Goal: Information Seeking & Learning: Find specific fact

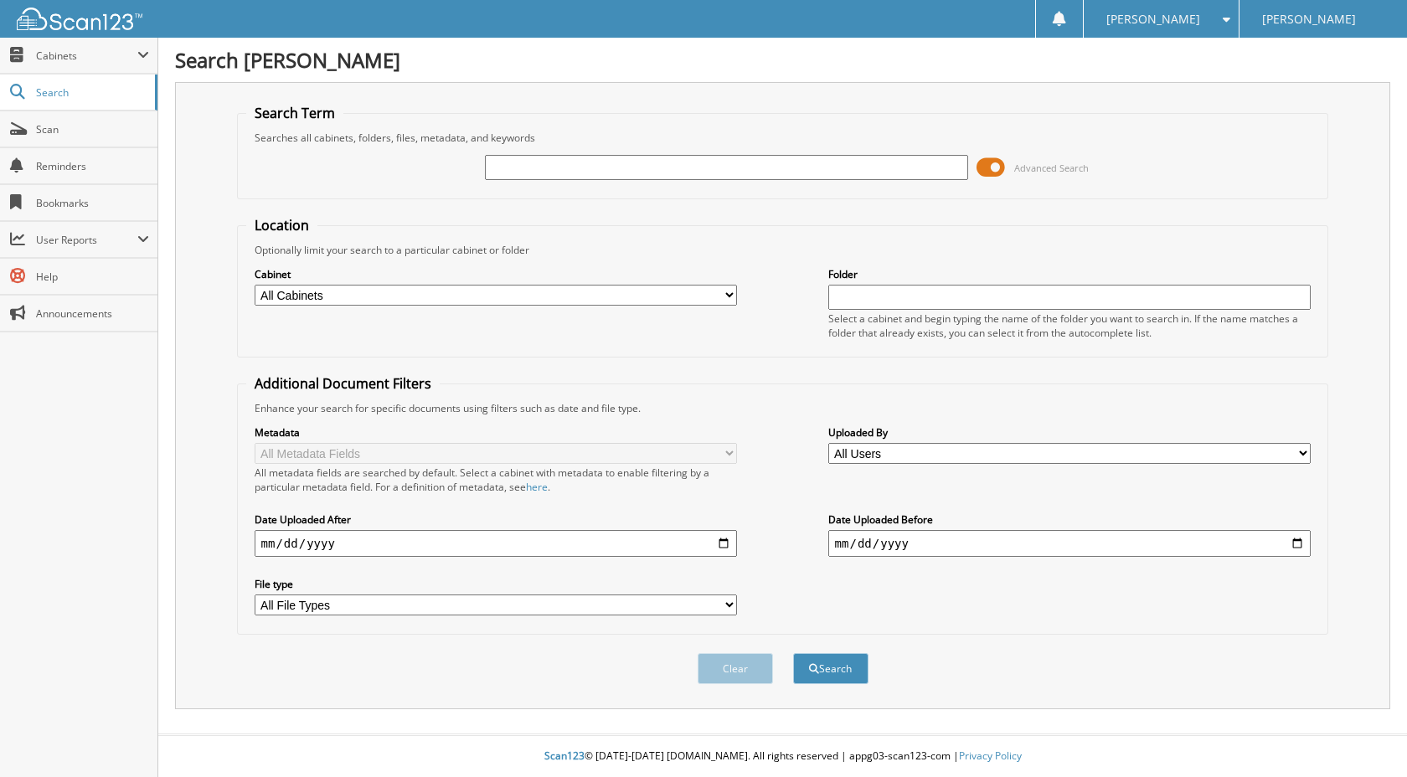
click at [994, 167] on span at bounding box center [990, 167] width 28 height 25
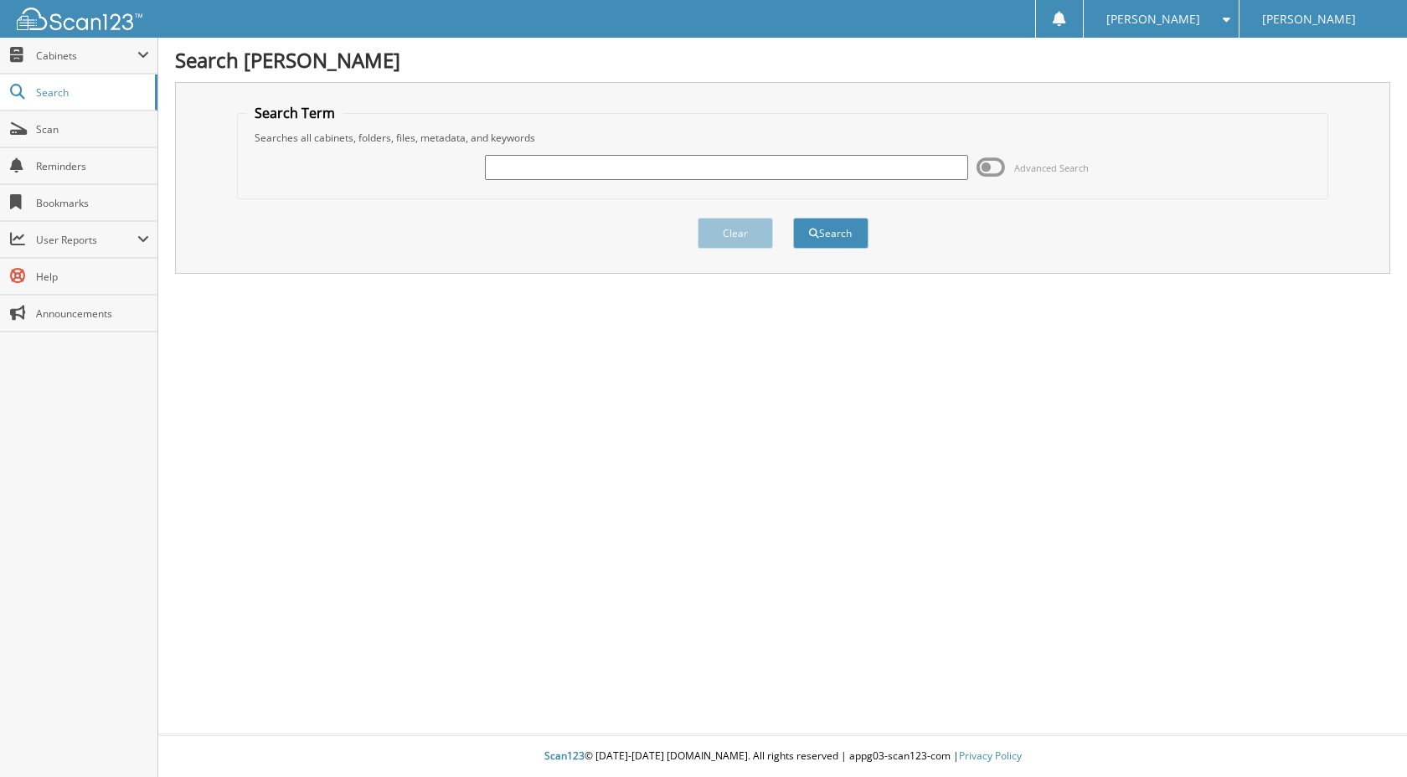
click at [762, 171] on input "text" at bounding box center [726, 167] width 483 height 25
type input "t"
type input "T63545"
click at [793, 218] on button "Search" at bounding box center [830, 233] width 75 height 31
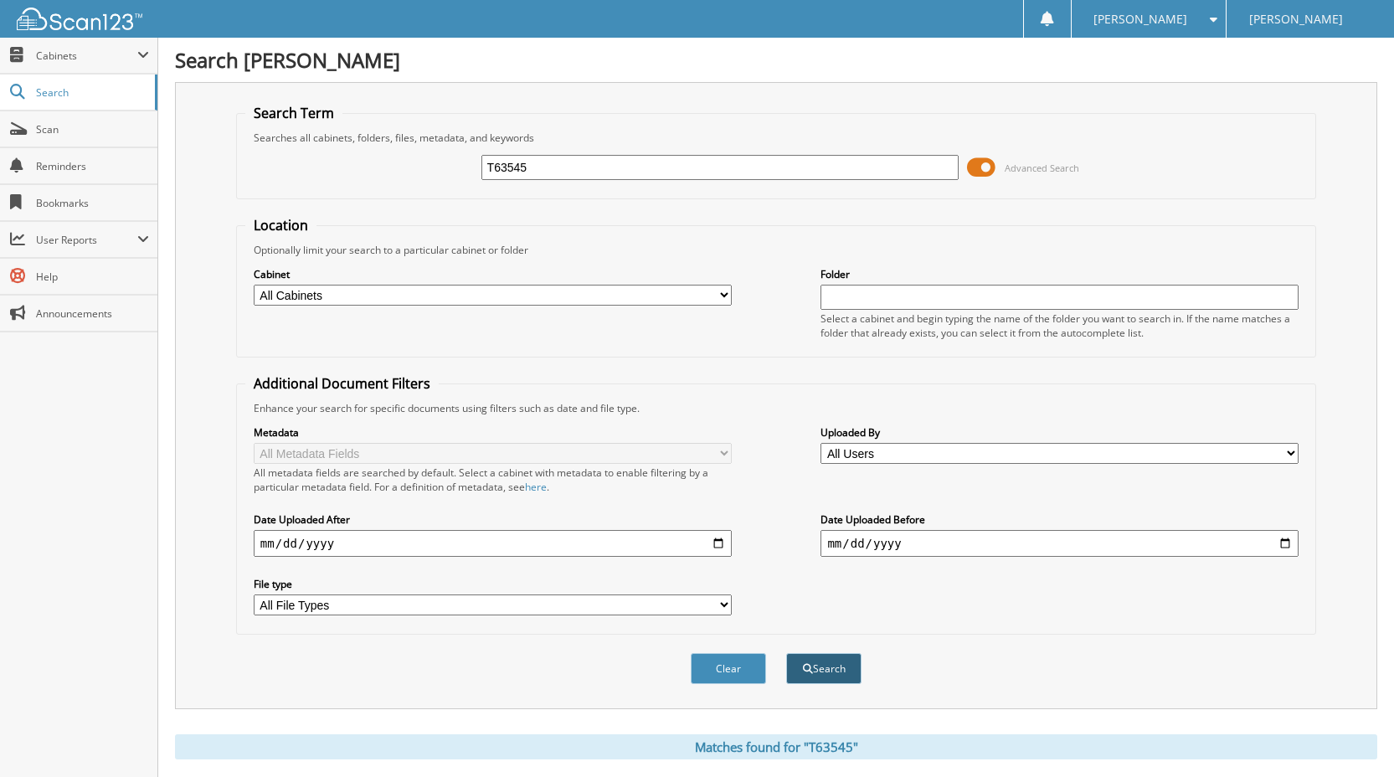
click at [813, 672] on button "Search" at bounding box center [823, 668] width 75 height 31
click at [709, 292] on select "All Cabinets ACCOUNTS PAYABLE AUDITOR CAR DEALS DEAD DEALS DEALER TRADES DEPOSI…" at bounding box center [493, 295] width 478 height 21
select select "47832"
click at [254, 285] on select "All Cabinets ACCOUNTS PAYABLE AUDITOR CAR DEALS DEAD DEALS DEALER TRADES DEPOSI…" at bounding box center [493, 295] width 478 height 21
click at [825, 674] on button "Search" at bounding box center [823, 668] width 75 height 31
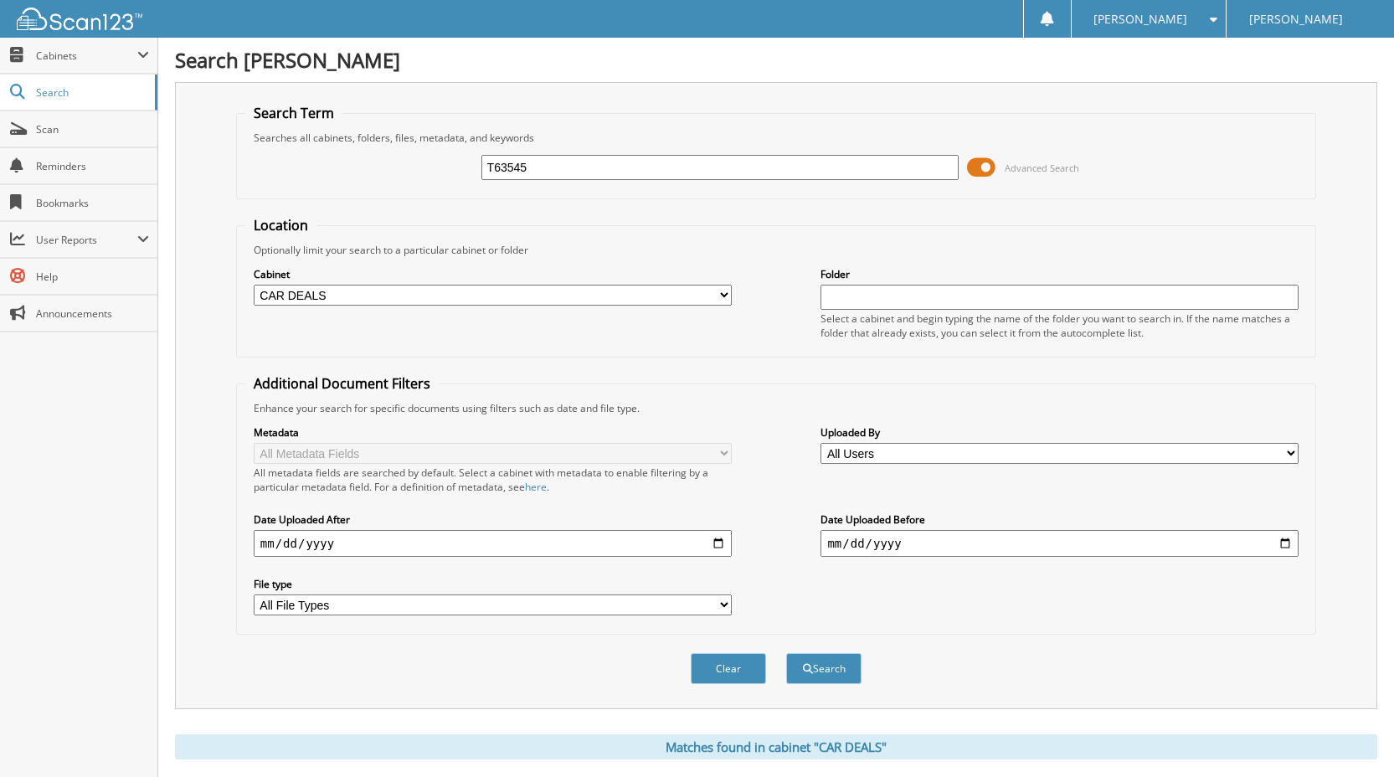
click at [597, 168] on input "T63545" at bounding box center [720, 167] width 478 height 25
click at [986, 167] on span at bounding box center [981, 167] width 28 height 25
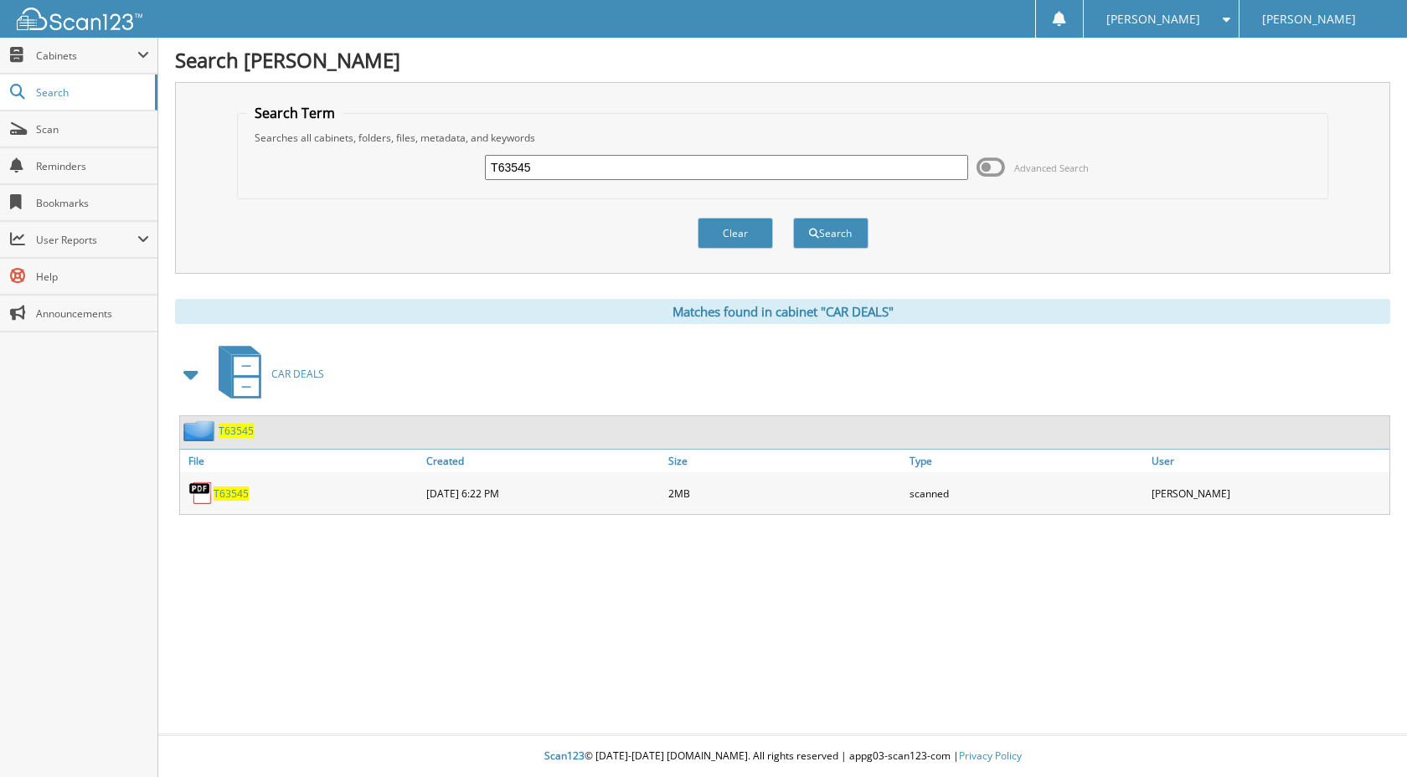
click at [233, 423] on div "T63545" at bounding box center [217, 430] width 74 height 21
click at [240, 430] on span "T63545" at bounding box center [236, 431] width 35 height 14
